Goal: Task Accomplishment & Management: Manage account settings

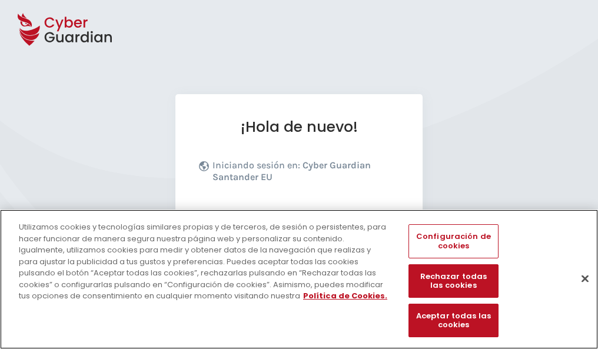
scroll to position [144, 0]
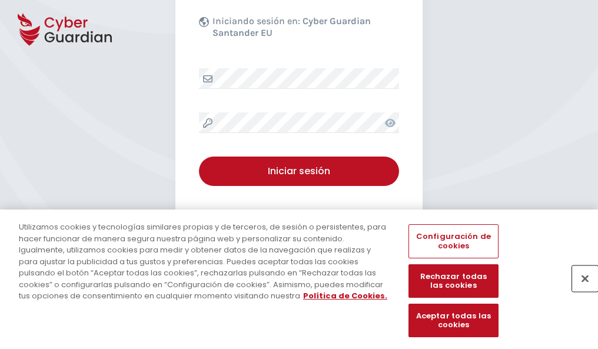
click at [579, 291] on button "Cerrar" at bounding box center [585, 279] width 26 height 26
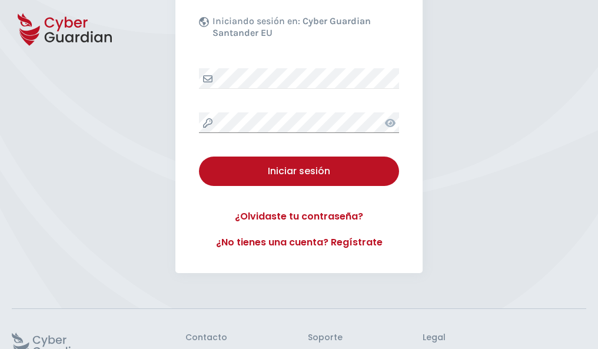
scroll to position [229, 0]
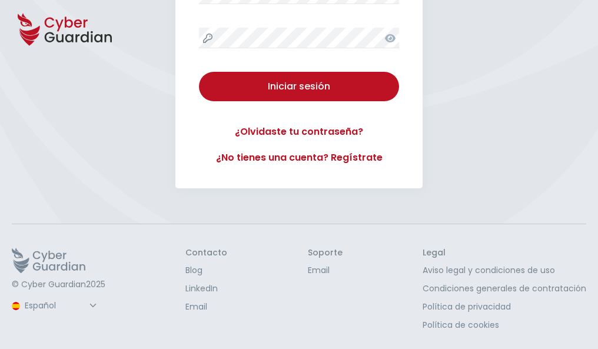
click at [199, 72] on button "Iniciar sesión" at bounding box center [299, 86] width 200 height 29
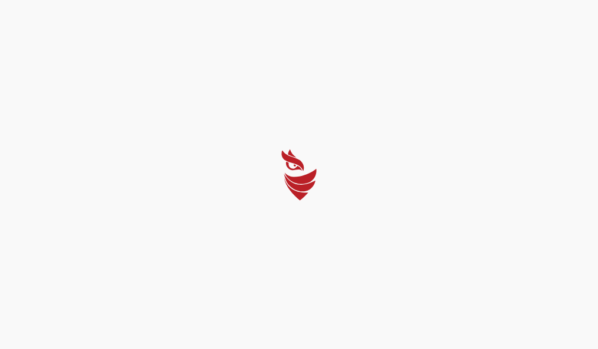
scroll to position [0, 0]
select select "Português (BR)"
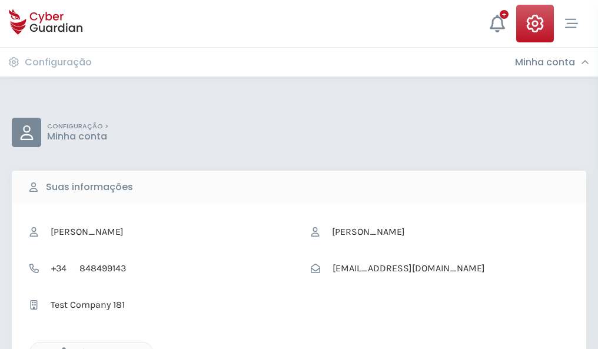
click at [61, 348] on icon "button" at bounding box center [61, 352] width 10 height 10
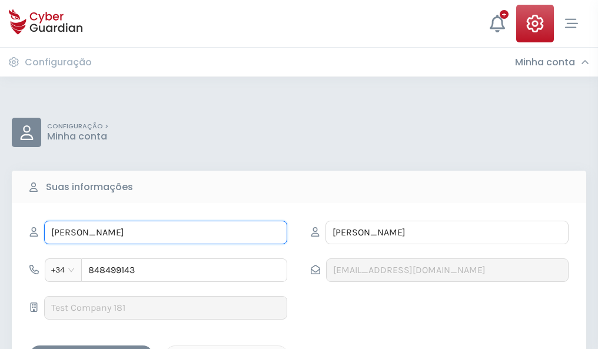
click at [165, 233] on input "[PERSON_NAME]" at bounding box center [165, 233] width 243 height 24
type input "L"
type input "[PERSON_NAME]"
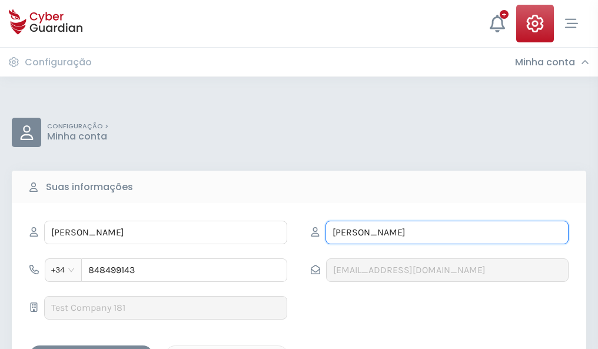
click at [447, 233] on input "[PERSON_NAME]" at bounding box center [447, 233] width 243 height 24
type input "I"
type input "[PERSON_NAME]"
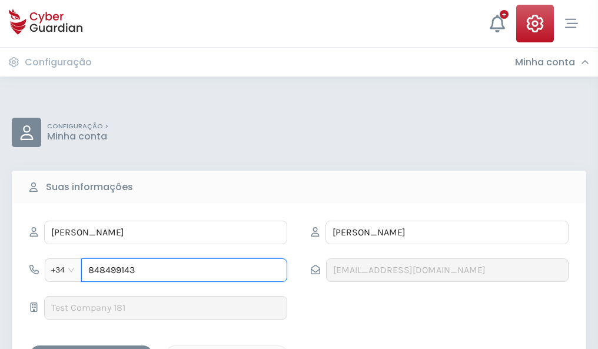
click at [184, 270] on input "848499143" at bounding box center [184, 270] width 206 height 24
type input "8"
type input "881566352"
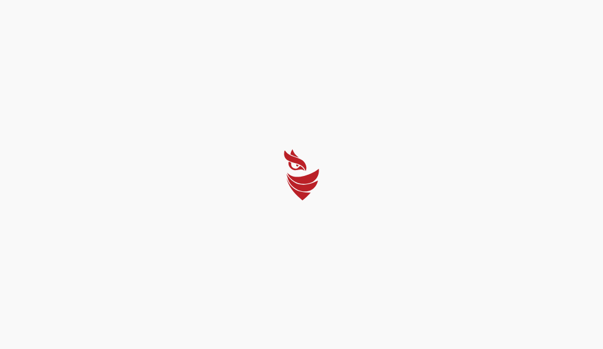
select select "Português (BR)"
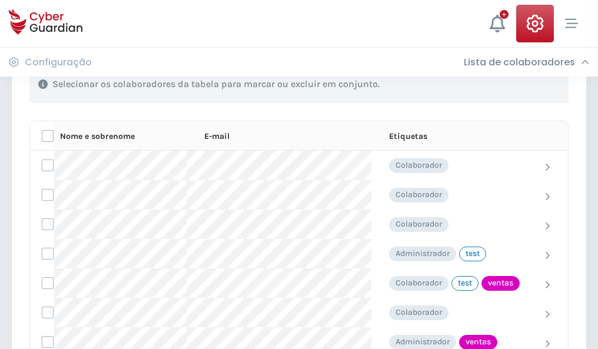
scroll to position [533, 0]
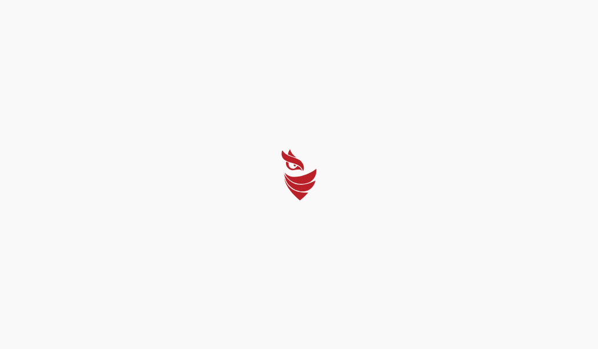
select select "Português (BR)"
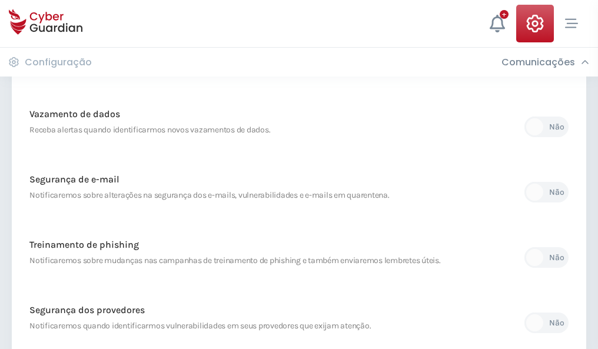
scroll to position [620, 0]
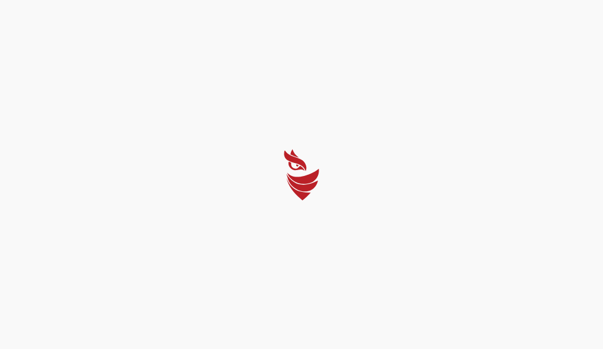
select select "Português (BR)"
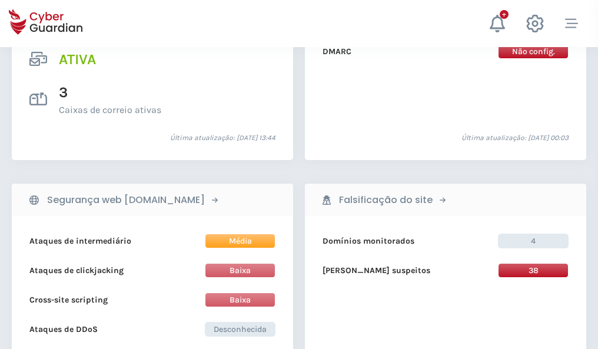
scroll to position [1196, 0]
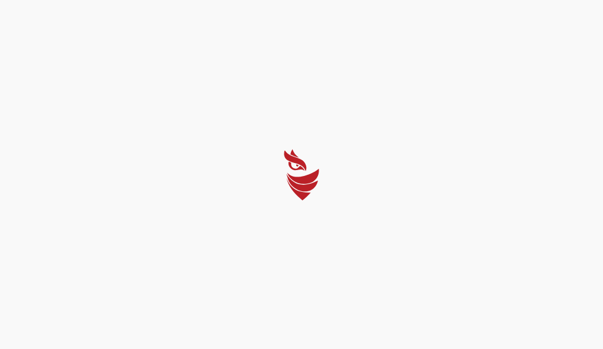
select select "Português (BR)"
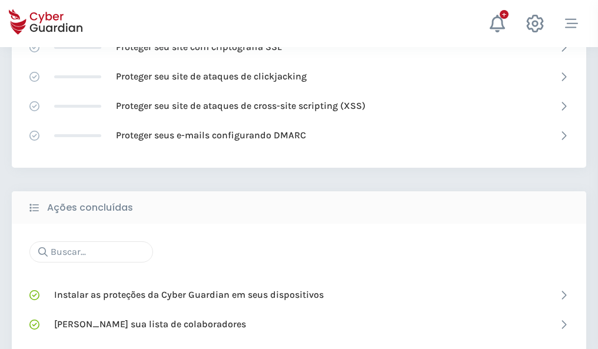
scroll to position [784, 0]
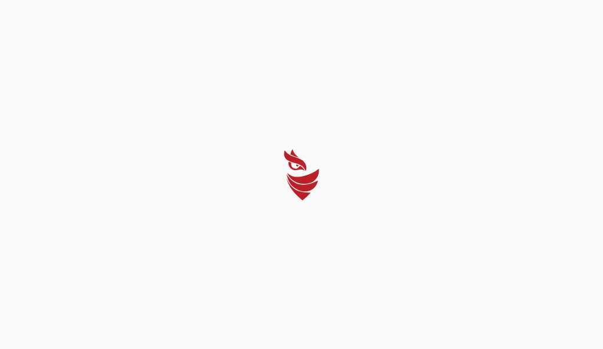
select select "Português (BR)"
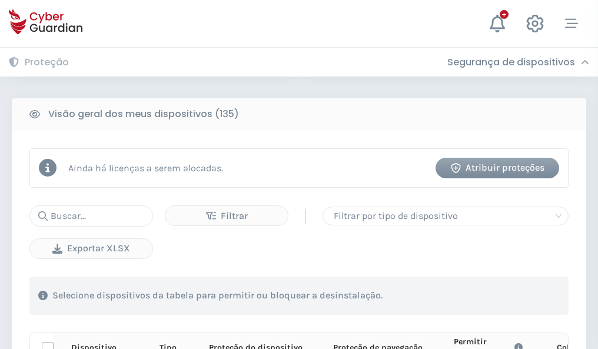
scroll to position [1040, 0]
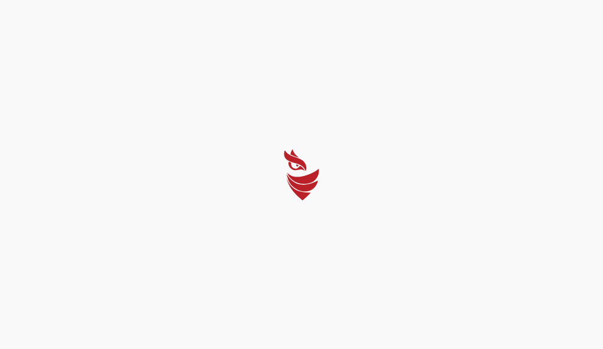
select select "Português (BR)"
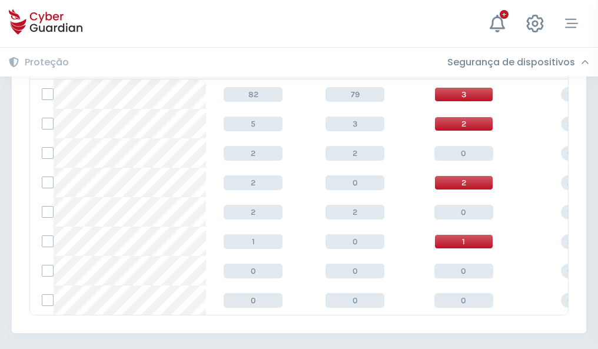
scroll to position [546, 0]
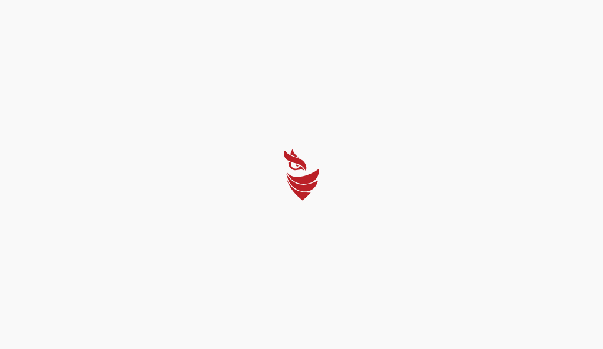
select select "Português (BR)"
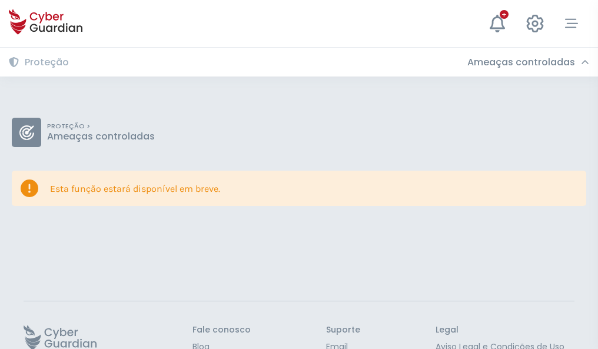
scroll to position [77, 0]
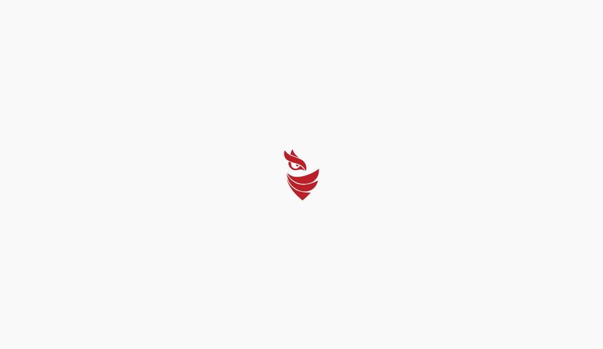
select select "Português (BR)"
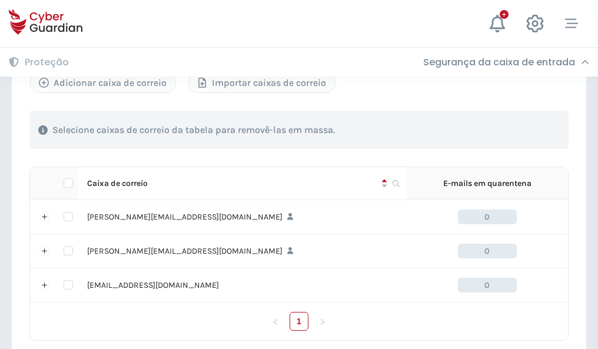
scroll to position [546, 0]
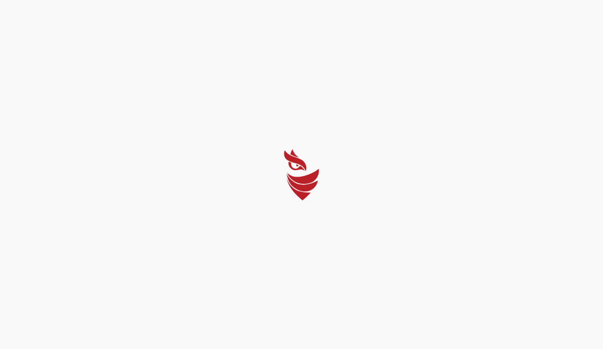
select select "Português (BR)"
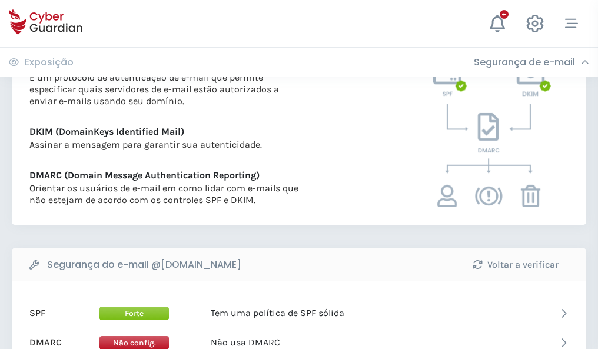
scroll to position [635, 0]
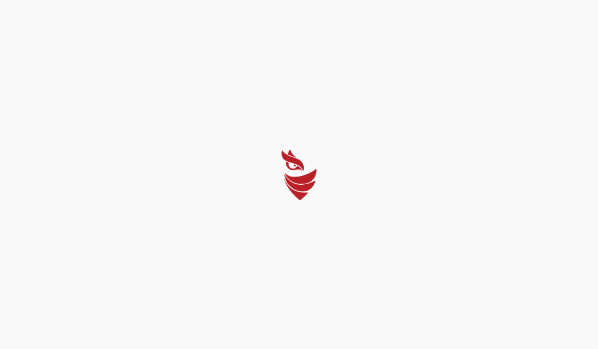
select select "Português (BR)"
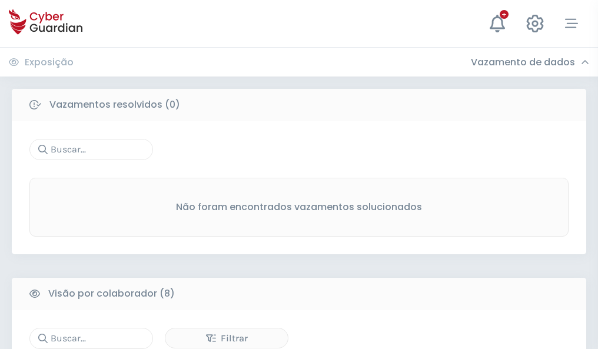
scroll to position [1003, 0]
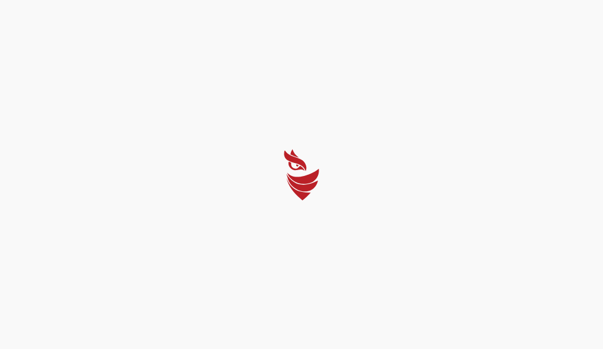
select select "Português (BR)"
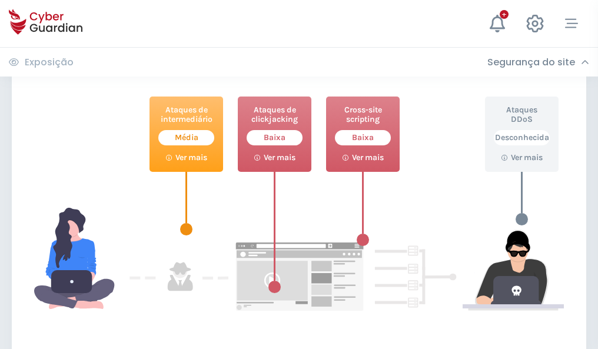
scroll to position [641, 0]
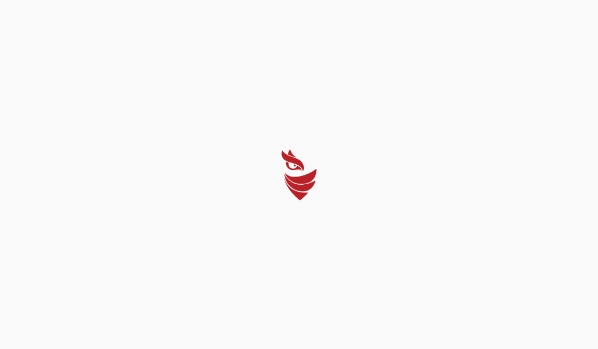
select select "Português (BR)"
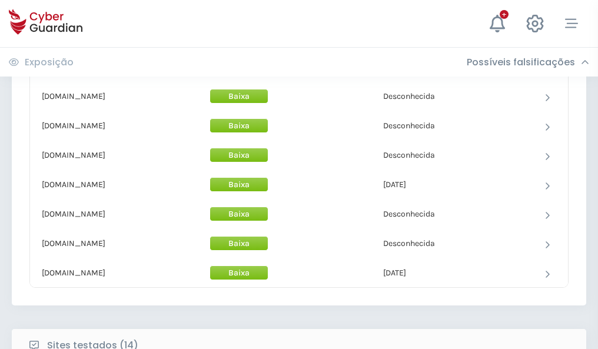
scroll to position [1148, 0]
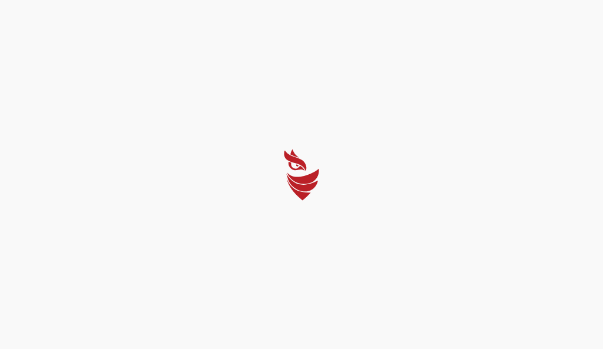
select select "Português (BR)"
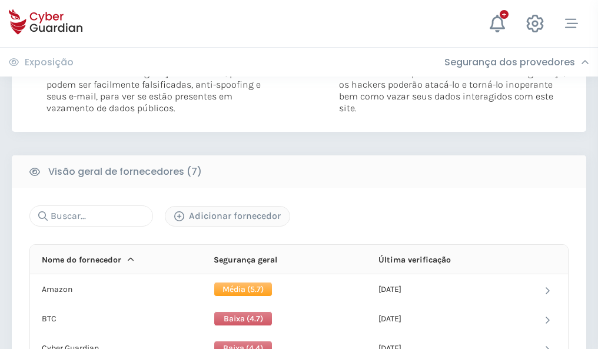
scroll to position [777, 0]
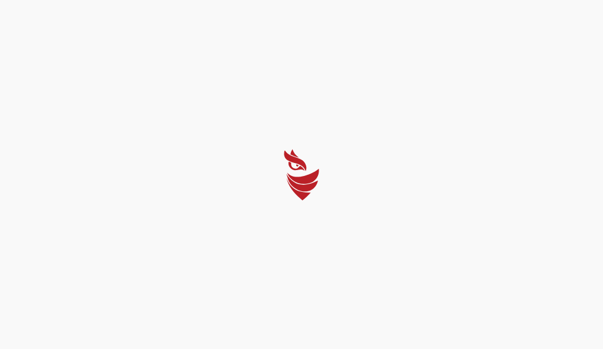
select select "Português (BR)"
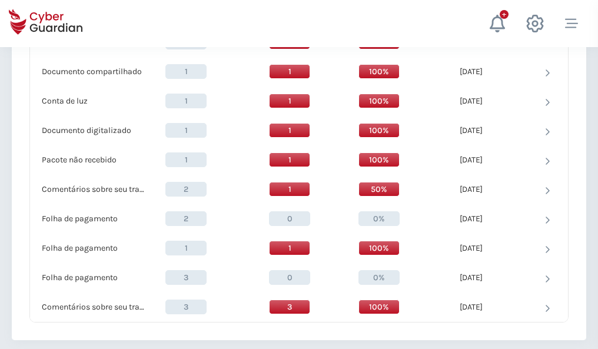
scroll to position [1220, 0]
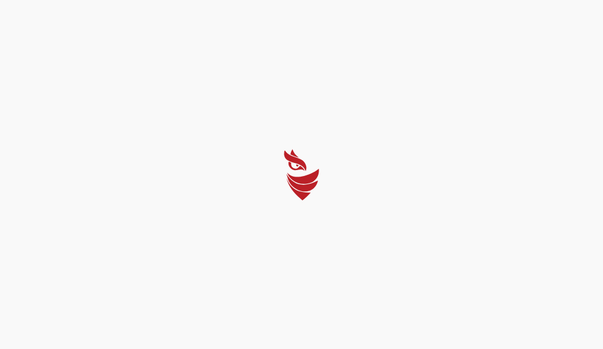
select select "Português (BR)"
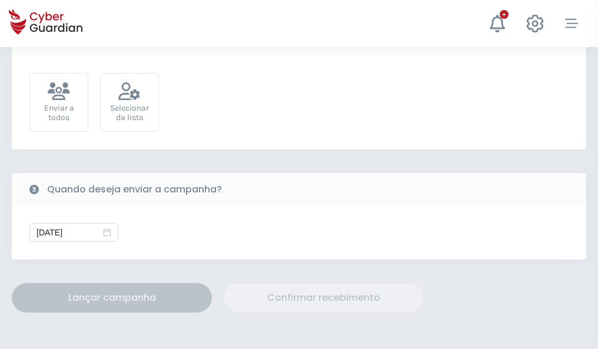
scroll to position [431, 0]
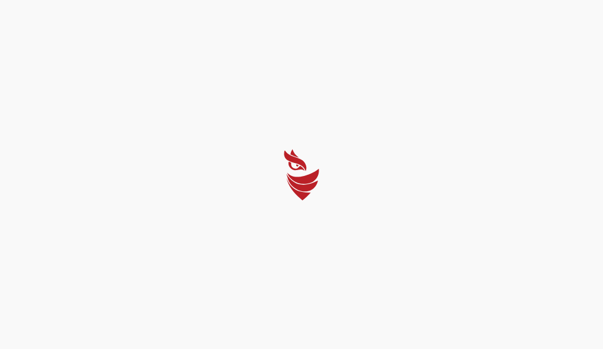
select select "Português (BR)"
